Goal: Find specific page/section: Find specific page/section

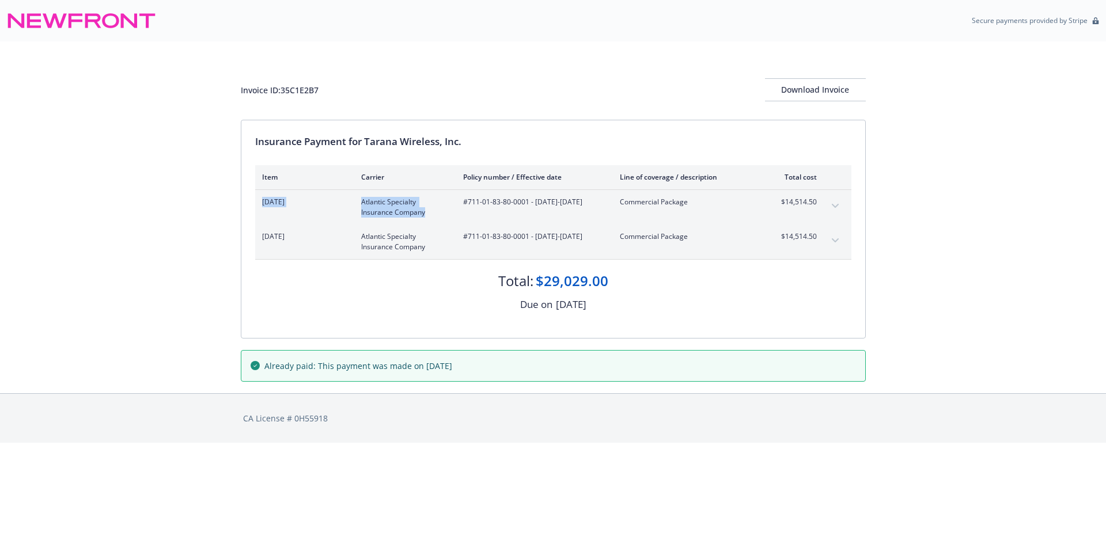
drag, startPoint x: 262, startPoint y: 198, endPoint x: 427, endPoint y: 218, distance: 167.1
click at [427, 218] on div "[DATE] Atlantic Specialty Insurance Company #711-01-83-80-0001 - [DATE]-[DATE] …" at bounding box center [553, 207] width 596 height 35
click at [378, 218] on div "[DATE] Atlantic Specialty Insurance Company #711-01-83-80-0001 - [DATE]-[DATE] …" at bounding box center [553, 207] width 596 height 35
drag, startPoint x: 302, startPoint y: 207, endPoint x: 430, endPoint y: 218, distance: 128.9
click at [430, 218] on div "[DATE] Atlantic Specialty Insurance Company #711-01-83-80-0001 - [DATE]-[DATE] …" at bounding box center [553, 207] width 596 height 35
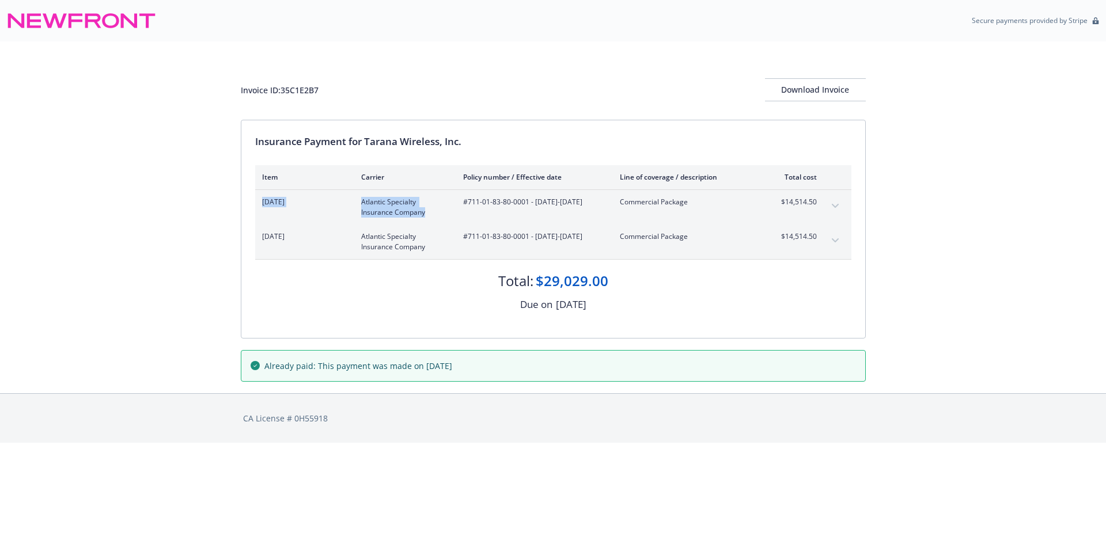
click at [430, 218] on div "[DATE] Atlantic Specialty Insurance Company #711-01-83-80-0001 - [DATE]-[DATE] …" at bounding box center [553, 207] width 596 height 35
drag, startPoint x: 404, startPoint y: 211, endPoint x: 339, endPoint y: 204, distance: 64.9
click at [340, 204] on div "[DATE] Atlantic Specialty Insurance Company #711-01-83-80-0001 - [DATE]-[DATE] …" at bounding box center [539, 207] width 555 height 21
click at [339, 204] on span "[DATE]" at bounding box center [302, 202] width 81 height 10
drag, startPoint x: 266, startPoint y: 200, endPoint x: 448, endPoint y: 207, distance: 182.7
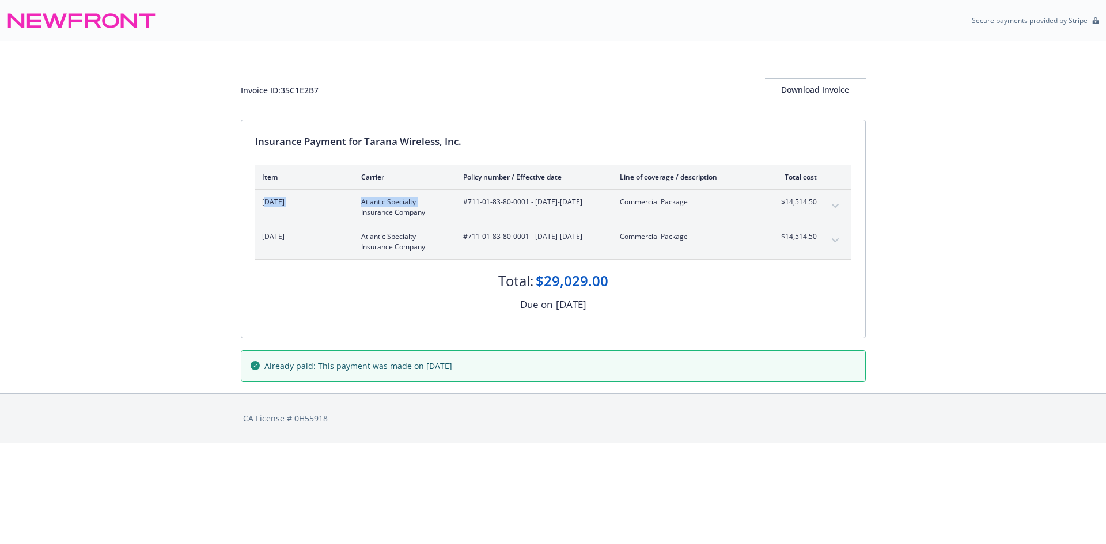
click at [448, 207] on div "[DATE] Atlantic Specialty Insurance Company #711-01-83-80-0001 - [DATE]-[DATE] …" at bounding box center [539, 207] width 555 height 21
click at [449, 207] on div "[DATE] Atlantic Specialty Insurance Company #711-01-83-80-0001 - [DATE]-[DATE] …" at bounding box center [539, 207] width 555 height 21
drag, startPoint x: 446, startPoint y: 211, endPoint x: 299, endPoint y: 212, distance: 147.5
click at [299, 212] on div "[DATE] Atlantic Specialty Insurance Company #711-01-83-80-0001 - [DATE]-[DATE] …" at bounding box center [539, 207] width 555 height 21
click at [299, 212] on div "[DATE]" at bounding box center [302, 207] width 81 height 21
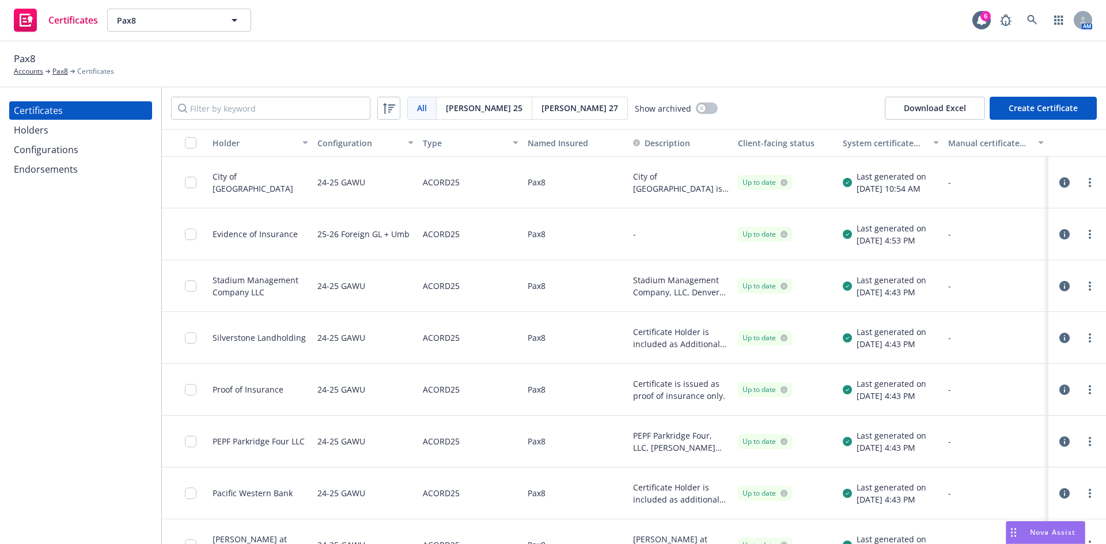
click at [405, 59] on div "Pax8 Accounts Pax8 Certificates" at bounding box center [553, 63] width 1078 height 25
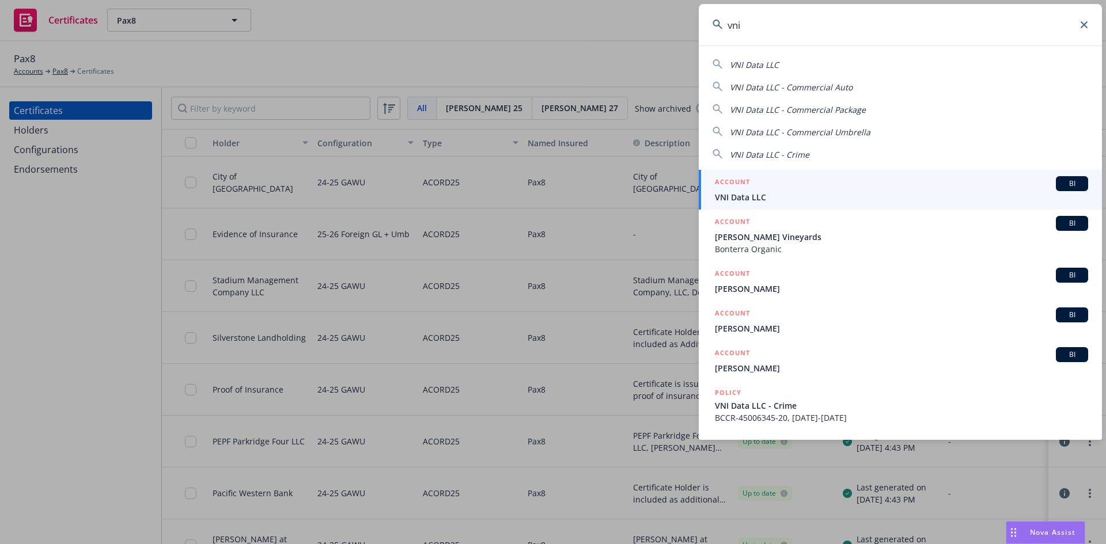
type input "vni"
click at [1066, 180] on span "BI" at bounding box center [1072, 184] width 23 height 10
